Goal: Information Seeking & Learning: Learn about a topic

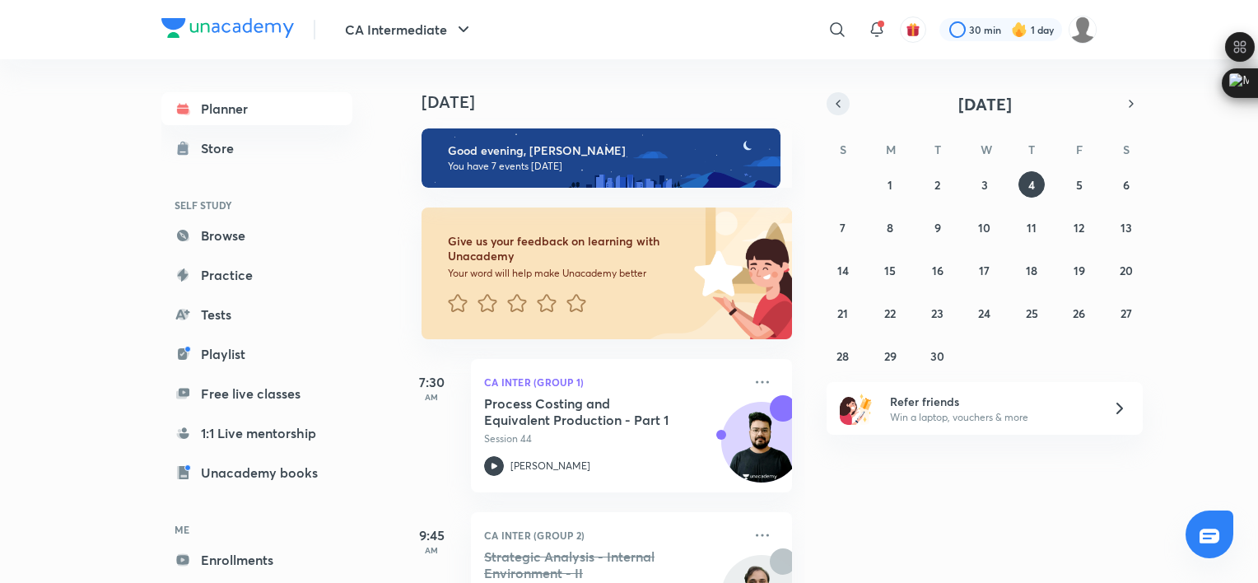
click at [836, 109] on icon "button" at bounding box center [837, 103] width 13 height 15
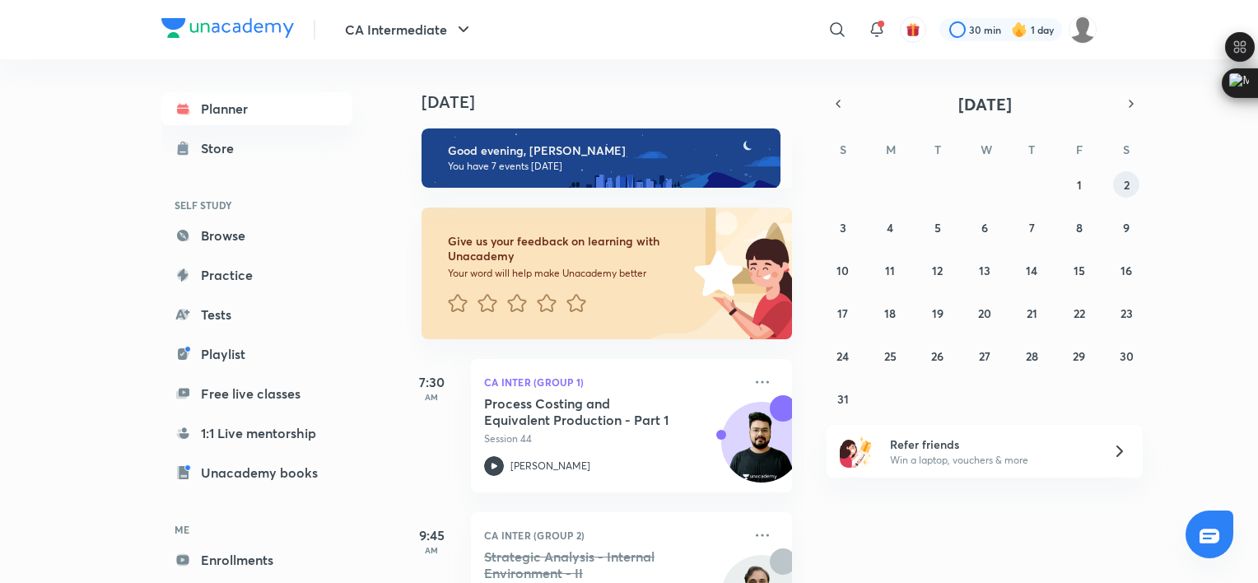
click at [1128, 190] on abbr "2" at bounding box center [1126, 185] width 6 height 16
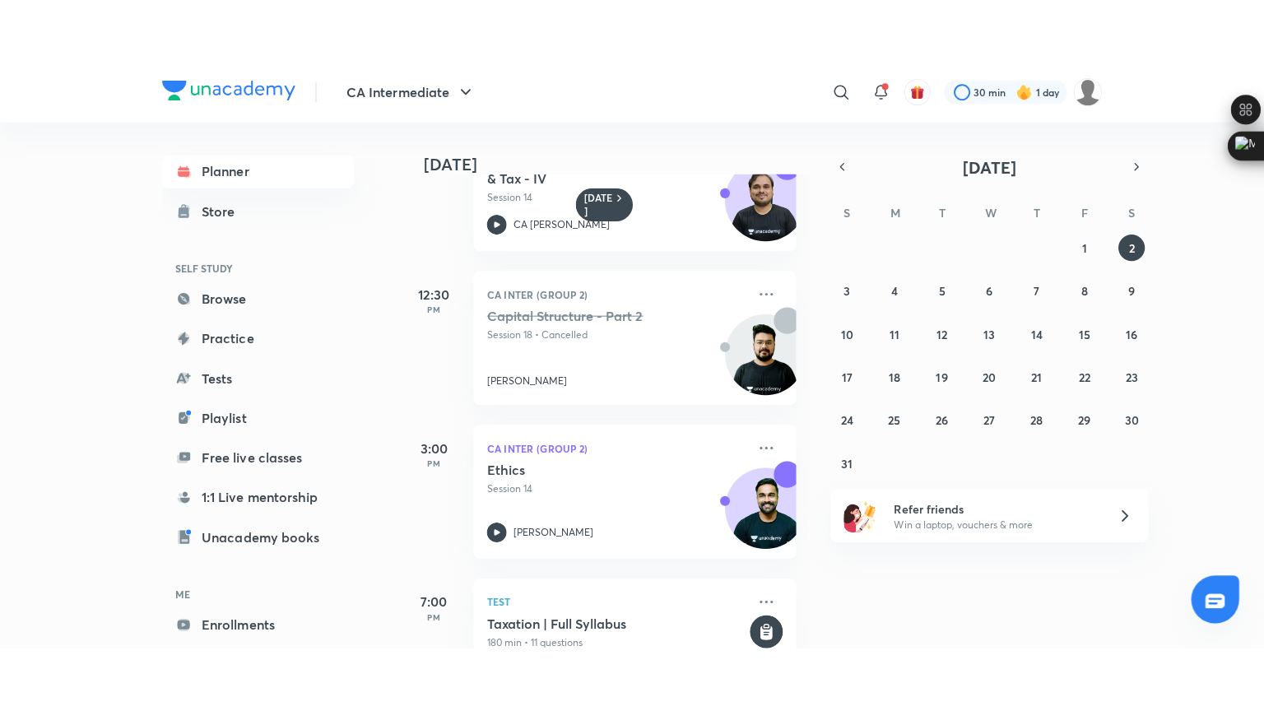
scroll to position [582, 0]
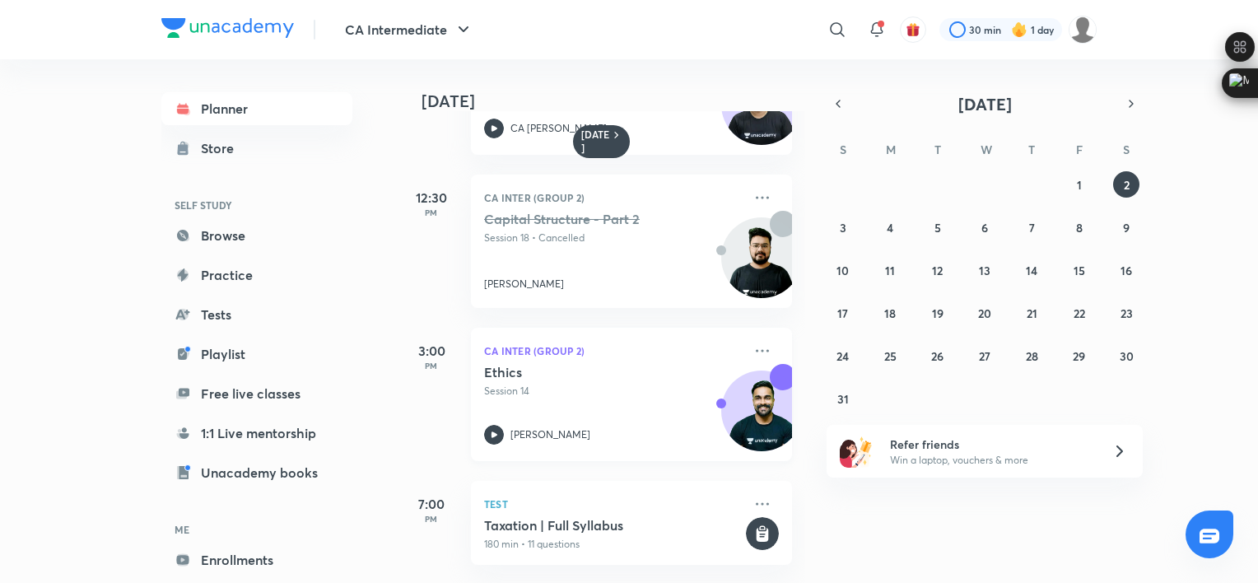
click at [573, 407] on div "Ethics Session 14 [PERSON_NAME]" at bounding box center [613, 404] width 258 height 81
